Goal: Check status: Check status

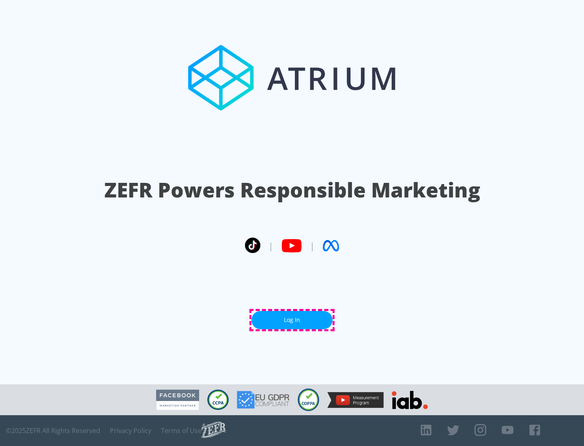
click at [292, 320] on link "Log In" at bounding box center [291, 320] width 81 height 18
